Goal: Task Accomplishment & Management: Use online tool/utility

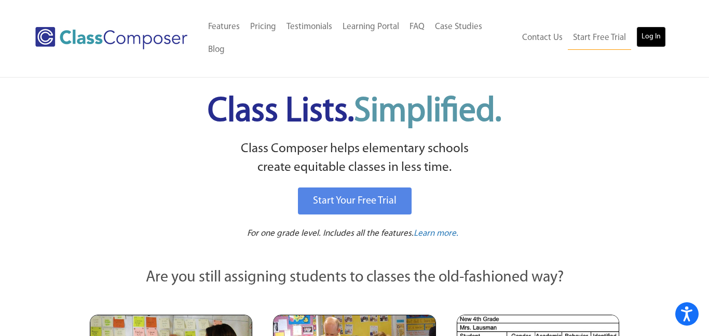
click at [649, 26] on link "Log In" at bounding box center [651, 36] width 30 height 21
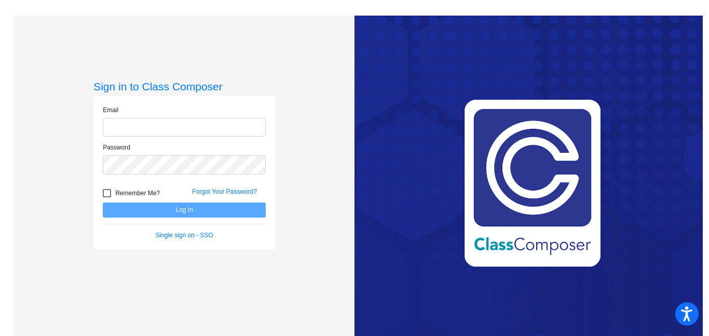
type input "dengesc@hudson.k12.oh.us"
click at [168, 209] on button "Log In" at bounding box center [184, 209] width 163 height 15
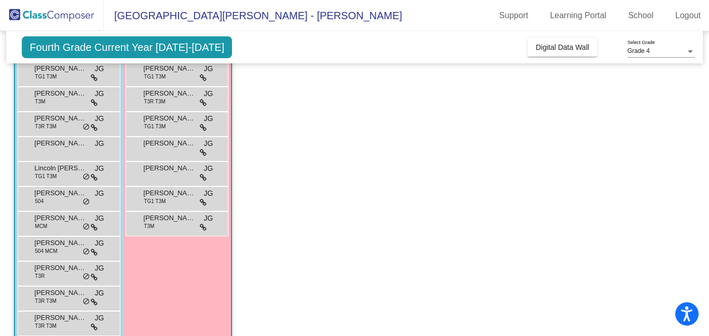
scroll to position [590, 0]
click at [280, 208] on app-classroom "Class 6 - Goetz picture_as_pdf Carrie Denges Add Student First Name Last Name S…" at bounding box center [354, 149] width 681 height 458
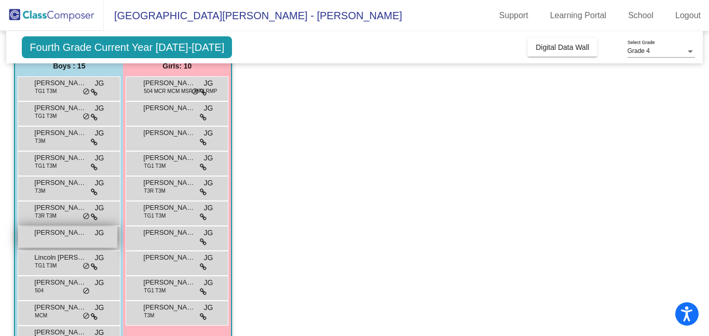
scroll to position [501, 0]
click at [64, 261] on span "Lincoln Skiles" at bounding box center [60, 257] width 52 height 10
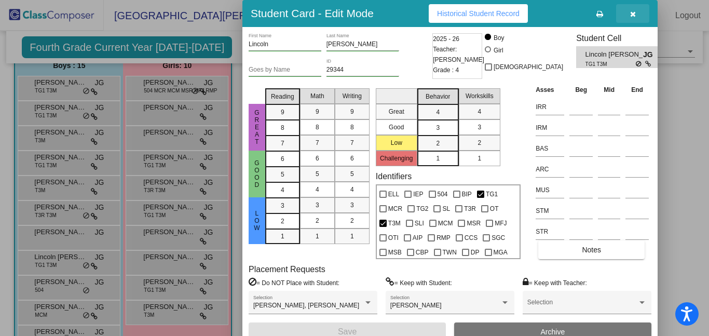
click at [632, 11] on icon "button" at bounding box center [633, 13] width 6 height 7
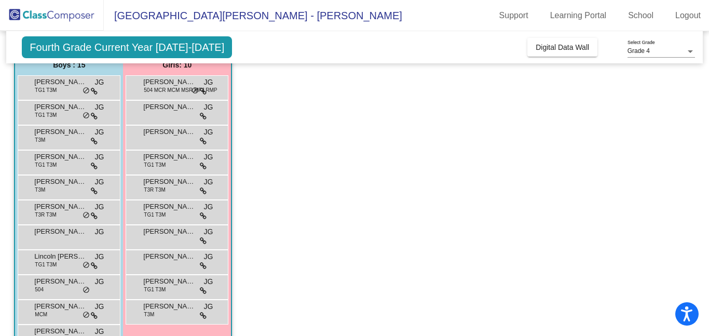
scroll to position [503, 0]
click at [57, 82] on span "Alexander Moxson" at bounding box center [60, 81] width 52 height 10
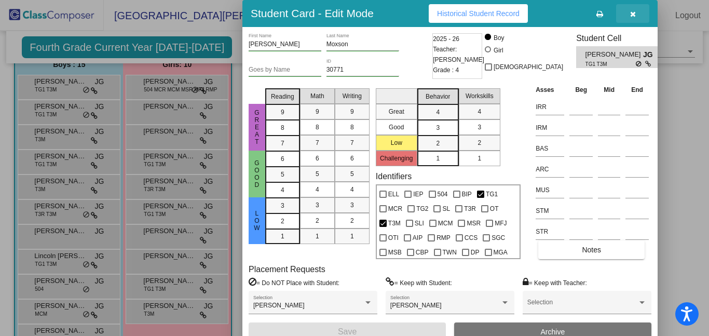
click at [633, 12] on icon "button" at bounding box center [633, 13] width 6 height 7
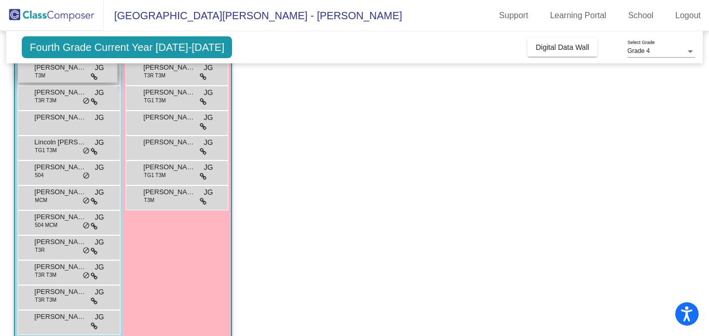
scroll to position [617, 0]
